Goal: Share content: Share content

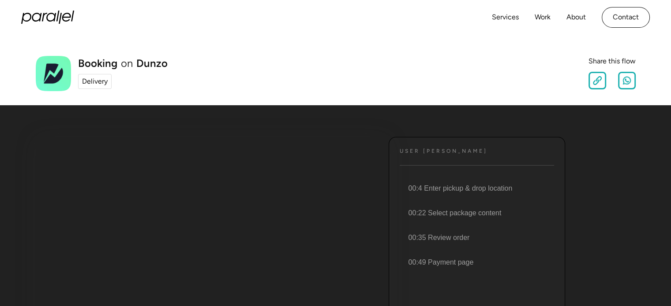
click at [600, 80] on img at bounding box center [596, 80] width 9 height 9
click at [627, 77] on img at bounding box center [626, 80] width 9 height 9
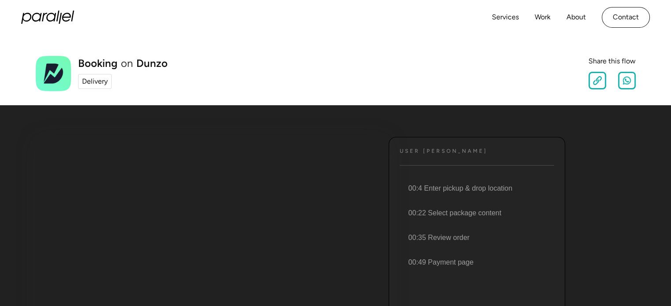
click at [627, 77] on img at bounding box center [626, 80] width 9 height 9
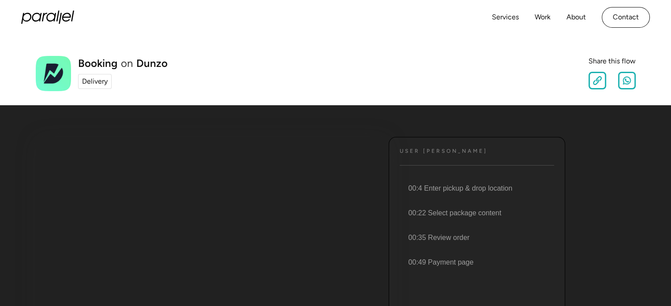
click at [627, 77] on img at bounding box center [626, 80] width 9 height 9
click at [596, 81] on img at bounding box center [596, 80] width 9 height 9
click at [599, 76] on img at bounding box center [596, 80] width 9 height 9
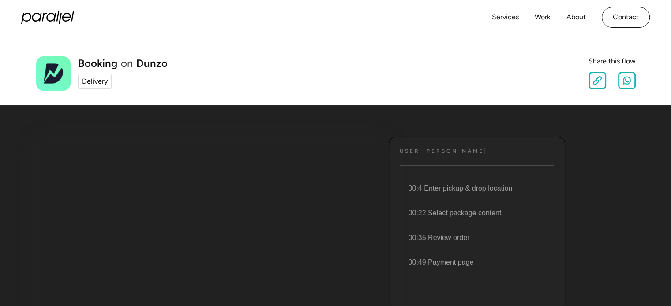
click at [599, 76] on img at bounding box center [596, 80] width 9 height 9
